Goal: Information Seeking & Learning: Learn about a topic

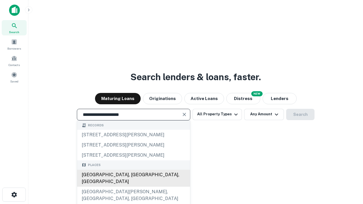
click at [133, 187] on div "Santa Monica, CA, USA" at bounding box center [133, 178] width 113 height 17
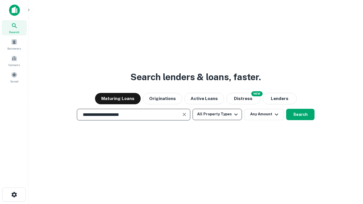
type input "**********"
click at [217, 114] on button "All Property Types" at bounding box center [217, 114] width 49 height 11
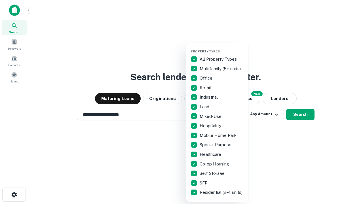
click at [222, 48] on button "button" at bounding box center [222, 48] width 62 height 0
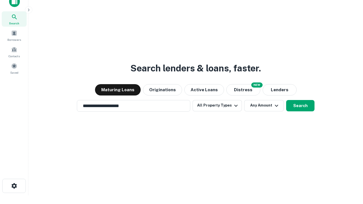
scroll to position [3, 68]
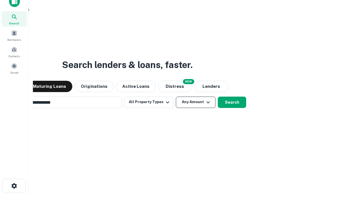
click at [176, 97] on button "Any Amount" at bounding box center [196, 102] width 40 height 11
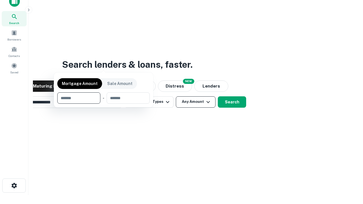
scroll to position [41, 161]
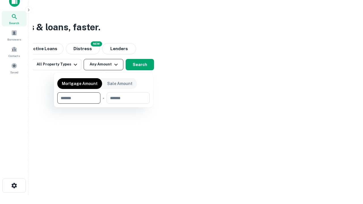
type input "*******"
click at [104, 104] on button "button" at bounding box center [103, 104] width 93 height 0
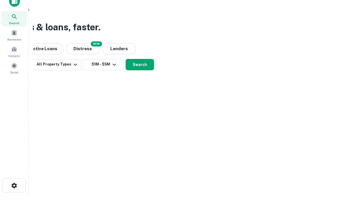
scroll to position [3, 105]
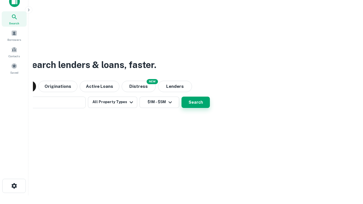
click at [182, 97] on button "Search" at bounding box center [196, 102] width 28 height 11
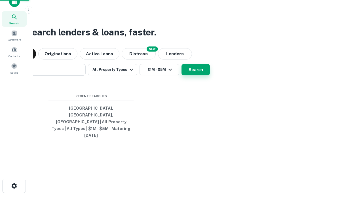
scroll to position [15, 161]
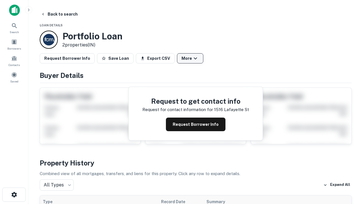
click at [190, 58] on button "More" at bounding box center [190, 58] width 26 height 10
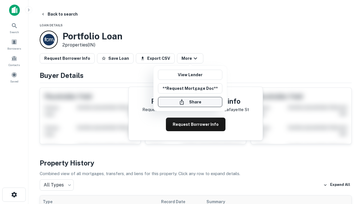
click at [190, 102] on button "Share" at bounding box center [190, 102] width 64 height 10
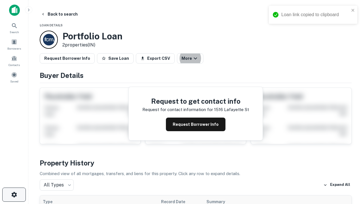
click at [14, 195] on icon "button" at bounding box center [14, 195] width 7 height 7
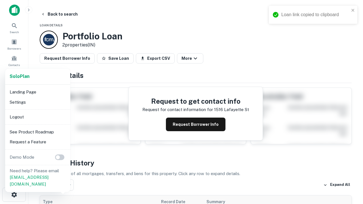
click at [37, 117] on li "Logout" at bounding box center [37, 117] width 61 height 10
